Goal: Book appointment/travel/reservation

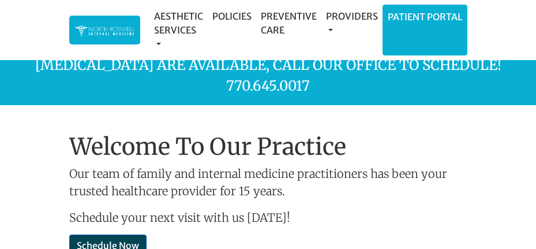
click at [92, 234] on link "Schedule Now" at bounding box center [107, 245] width 77 height 22
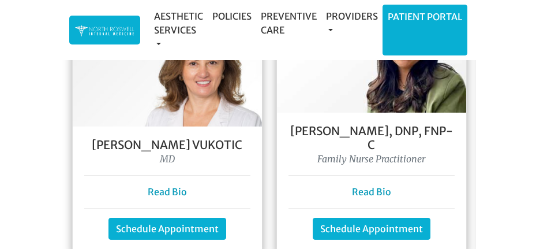
scroll to position [1195, 0]
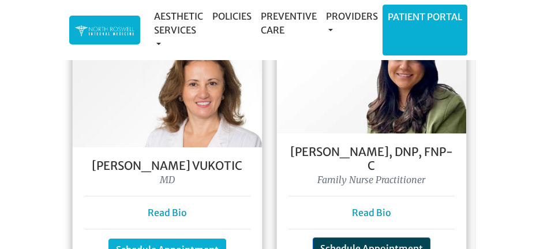
click at [377, 237] on link "Schedule Appointment" at bounding box center [372, 248] width 118 height 22
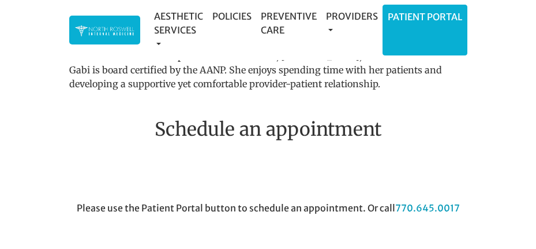
scroll to position [682, 0]
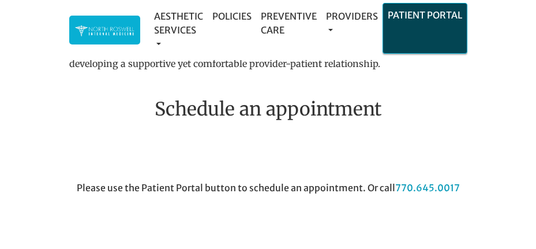
click at [421, 40] on li "Patient Portal" at bounding box center [425, 28] width 85 height 51
click at [428, 14] on link "Patient Portal" at bounding box center [425, 14] width 84 height 23
